Goal: Find specific page/section: Find specific page/section

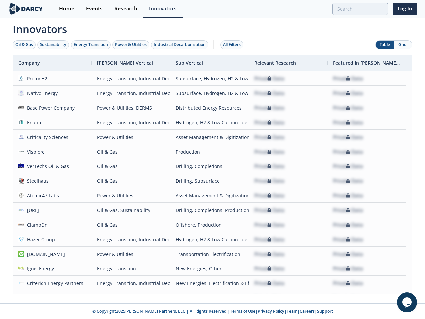
click at [24, 44] on div "Oil & Gas" at bounding box center [24, 44] width 18 height 6
click at [53, 44] on div "Sustainability" at bounding box center [53, 44] width 27 height 6
click at [91, 44] on div "Energy Transition" at bounding box center [91, 44] width 34 height 6
click at [131, 44] on div "Power & Utilities" at bounding box center [131, 44] width 32 height 6
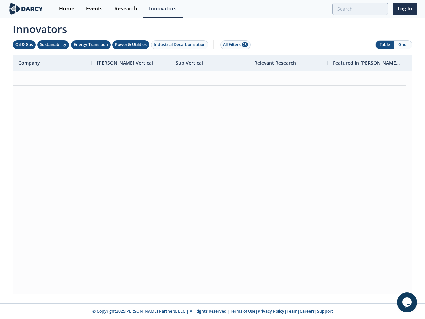
click at [181, 44] on div "Industrial Decarbonization" at bounding box center [180, 44] width 52 height 6
click at [234, 44] on div "All Filters 28" at bounding box center [235, 44] width 25 height 6
